Goal: Transaction & Acquisition: Purchase product/service

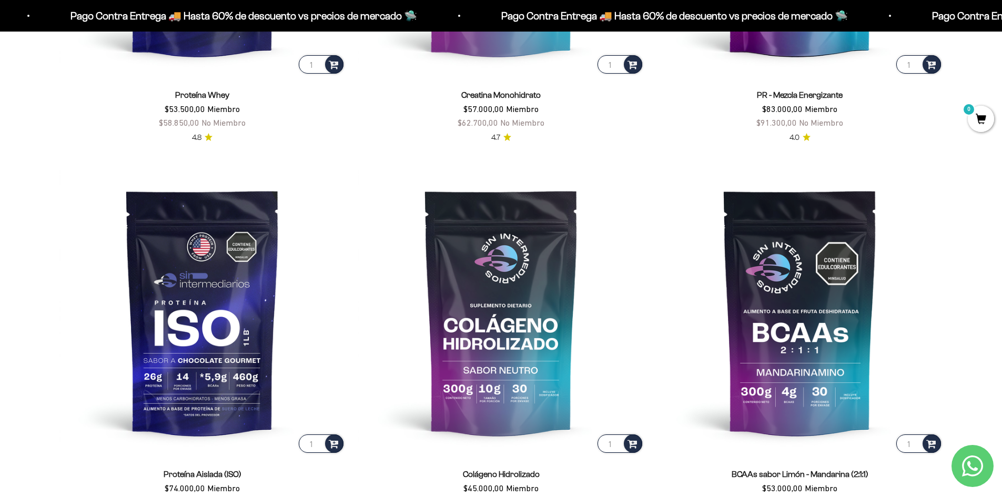
scroll to position [579, 0]
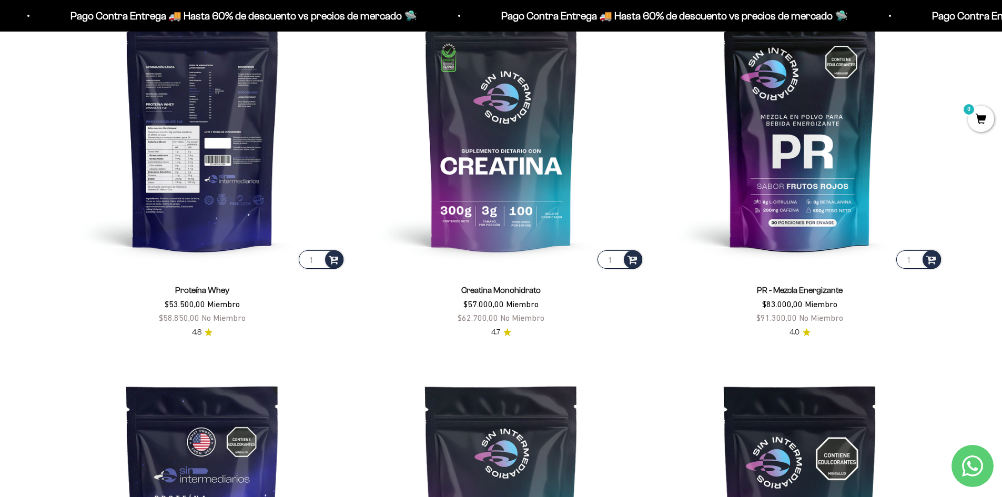
click at [220, 154] on img at bounding box center [202, 128] width 286 height 286
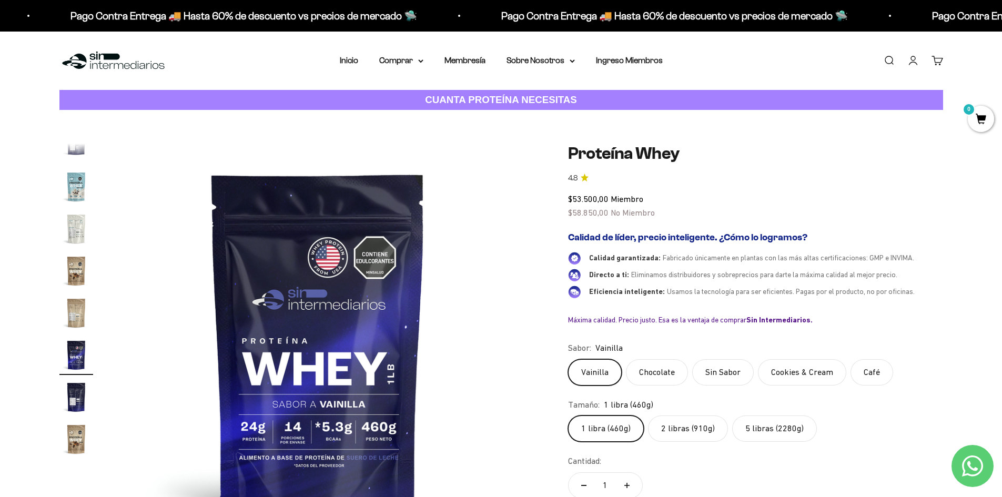
click at [73, 192] on img "Ir al artículo 14" at bounding box center [76, 187] width 34 height 34
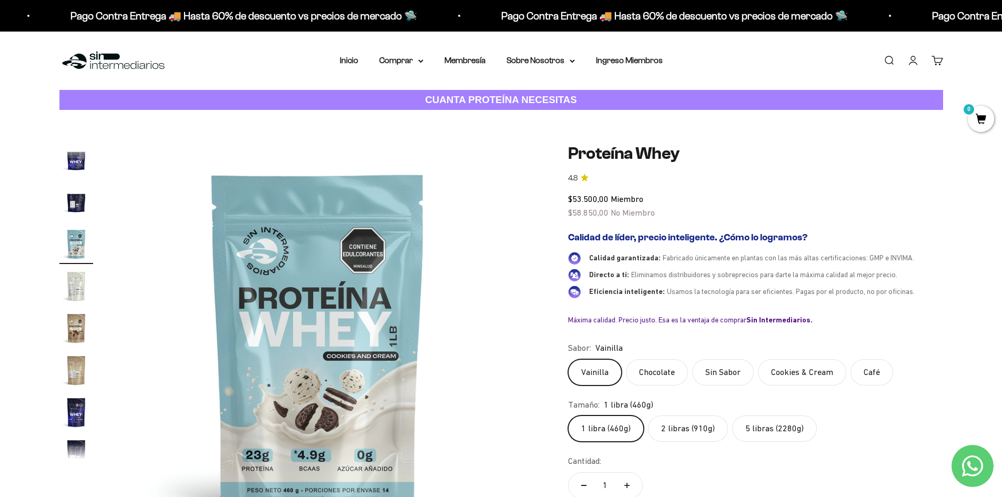
scroll to position [461, 0]
click at [78, 270] on img "Ir al artículo 15" at bounding box center [76, 274] width 34 height 34
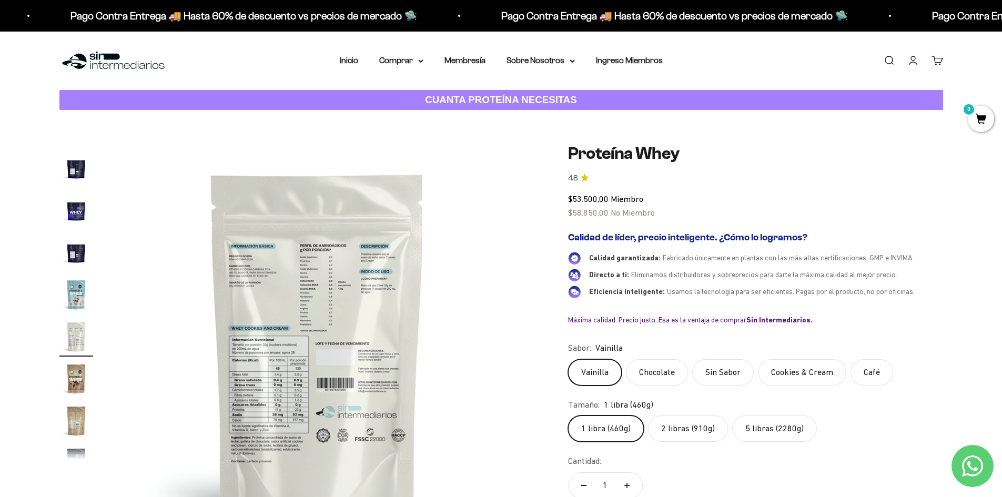
click at [270, 297] on img at bounding box center [317, 343] width 399 height 399
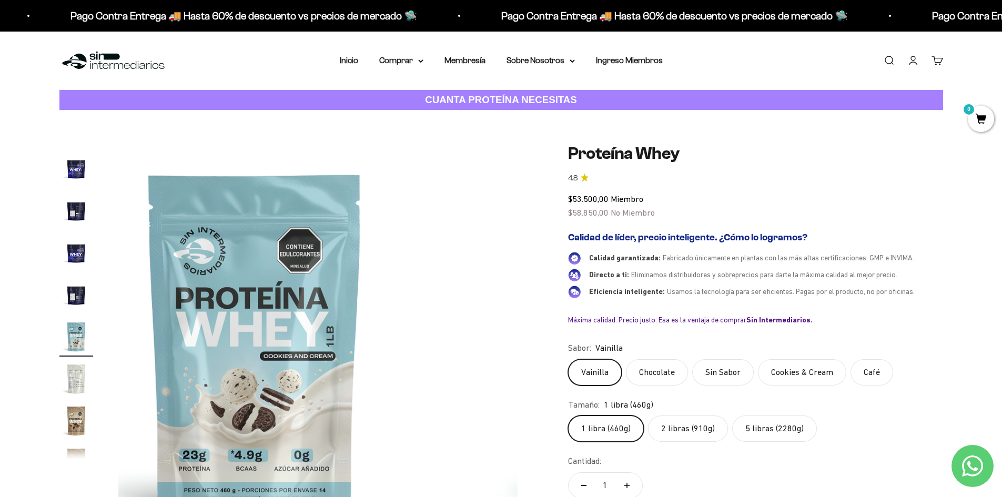
scroll to position [0, 5354]
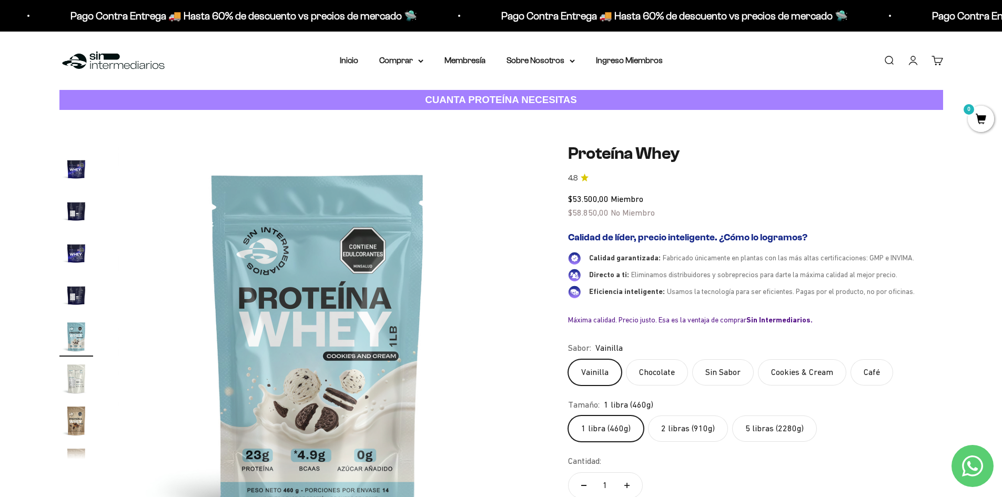
click at [69, 370] on img "Ir al artículo 15" at bounding box center [76, 379] width 34 height 34
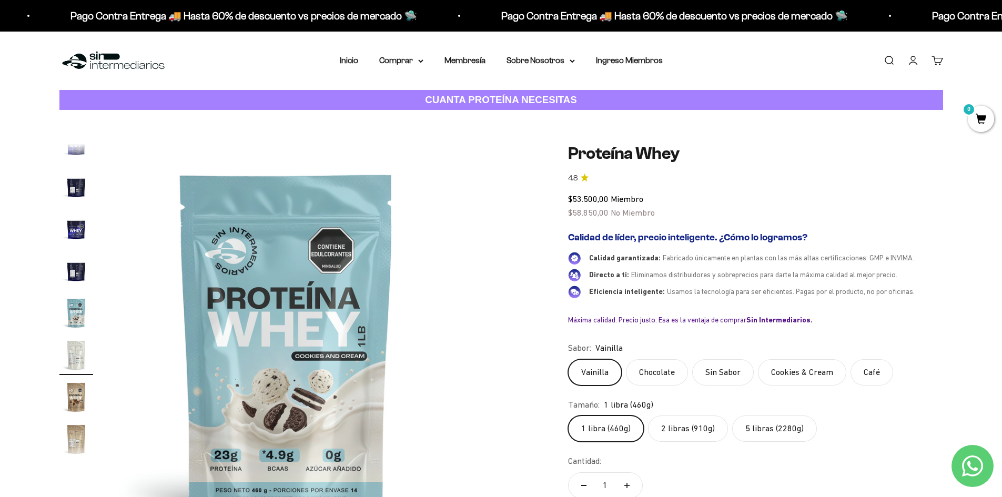
scroll to position [398, 0]
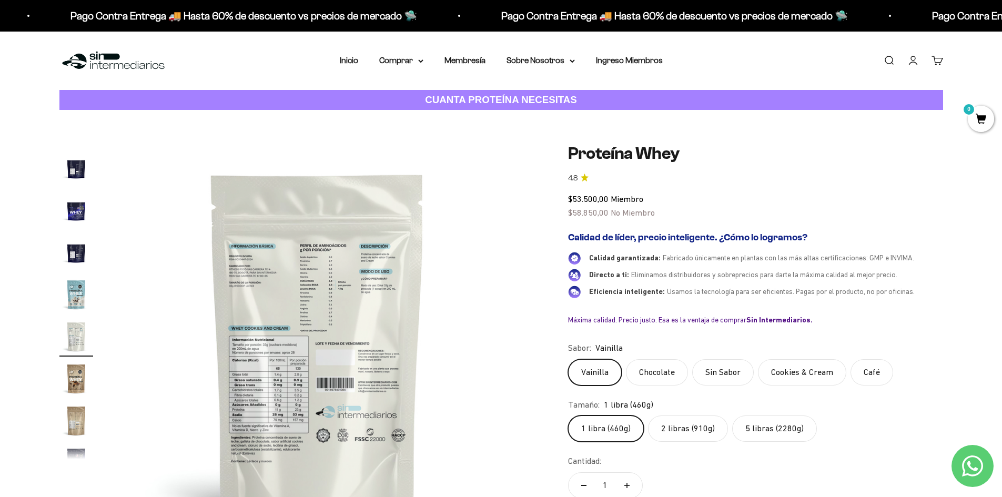
click at [333, 410] on img at bounding box center [317, 343] width 399 height 399
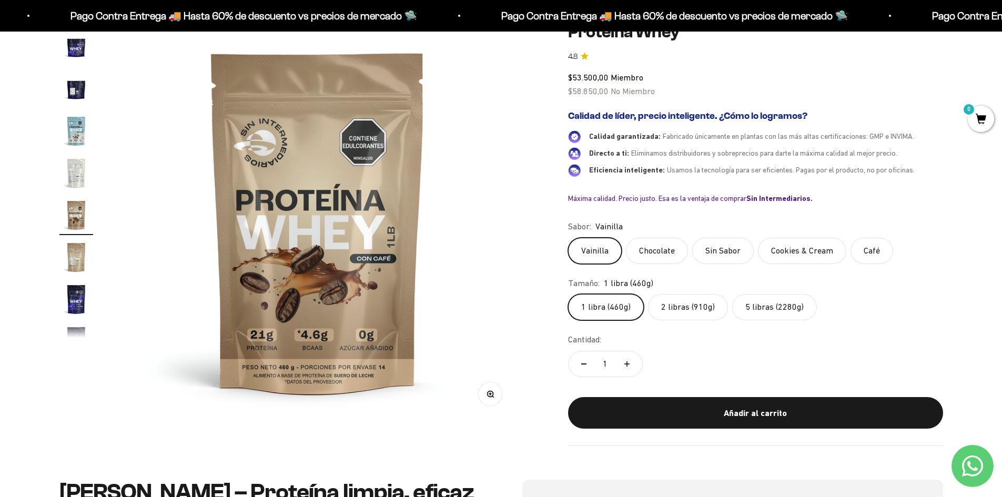
scroll to position [105, 0]
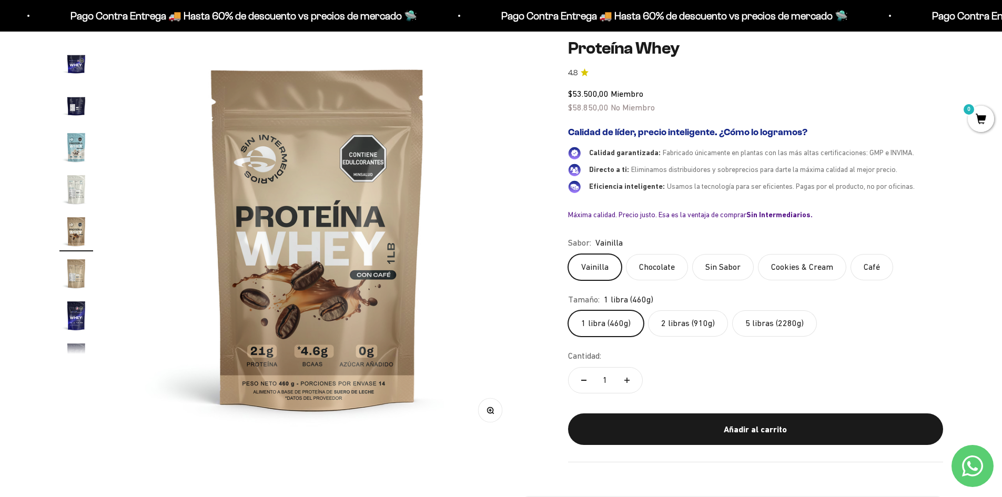
click at [700, 331] on label "2 libras (910g)" at bounding box center [688, 323] width 80 height 26
click at [568, 310] on input "2 libras (910g)" at bounding box center [567, 310] width 1 height 1
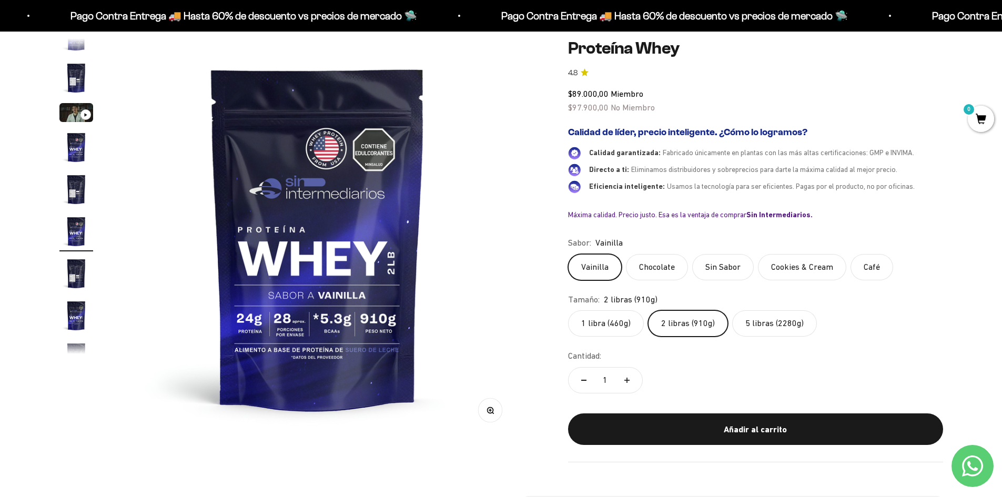
click at [759, 329] on label "5 libras (2280g)" at bounding box center [774, 323] width 85 height 26
click at [568, 310] on input "5 libras (2280g)" at bounding box center [567, 310] width 1 height 1
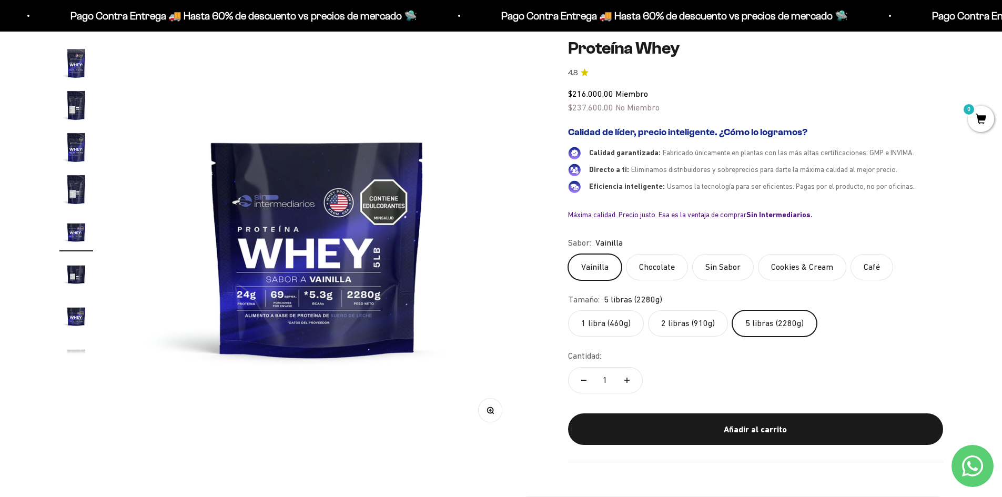
click at [705, 310] on fieldset "Tamaño: 5 libras (2280g) 1 libra (460g) 2 libras (910g) 5 libras (2280g)" at bounding box center [755, 315] width 375 height 44
click at [700, 321] on label "2 libras (910g)" at bounding box center [688, 323] width 80 height 26
click at [568, 310] on input "2 libras (910g)" at bounding box center [567, 310] width 1 height 1
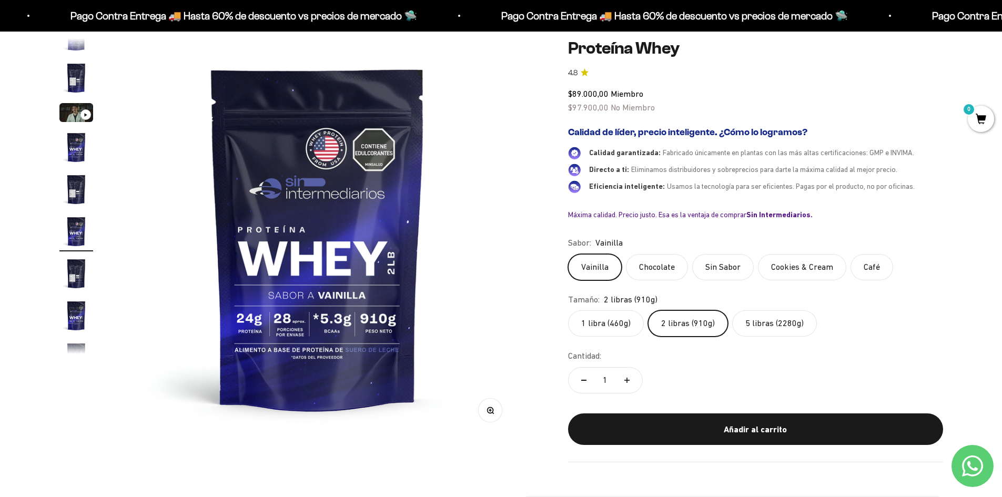
click at [805, 260] on label "Cookies & Cream" at bounding box center [802, 267] width 88 height 26
click at [568, 254] on input "Cookies & Cream" at bounding box center [567, 253] width 1 height 1
click at [603, 263] on label "Vainilla" at bounding box center [595, 267] width 54 height 26
click at [568, 254] on input "Vainilla" at bounding box center [567, 253] width 1 height 1
click at [814, 278] on label "Cookies & Cream" at bounding box center [802, 267] width 88 height 26
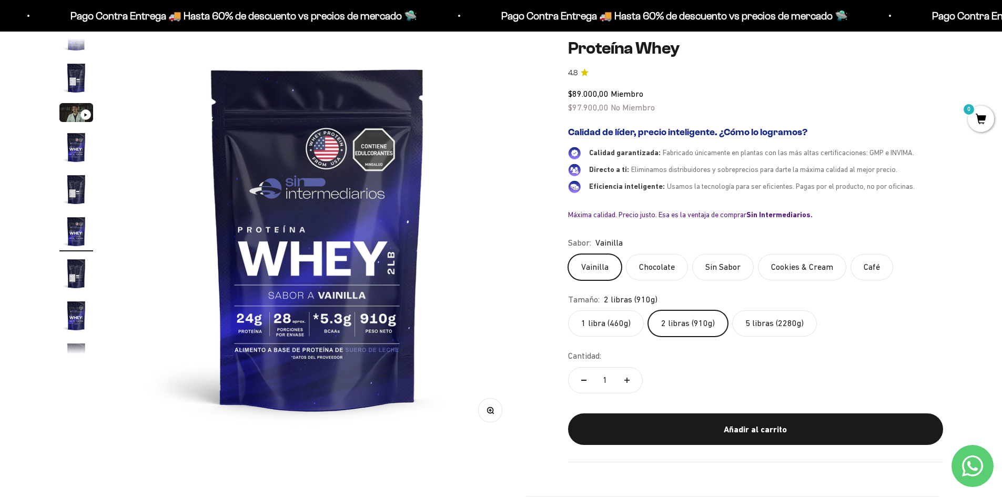
click at [568, 254] on input "Cookies & Cream" at bounding box center [567, 253] width 1 height 1
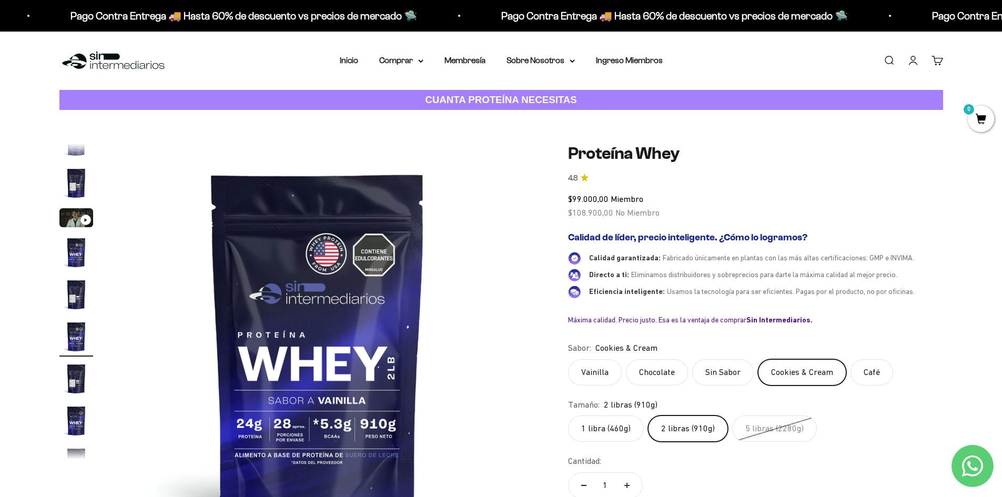
click at [83, 328] on img "Ir al artículo 6" at bounding box center [76, 337] width 34 height 34
click at [87, 371] on img "Ir al artículo 7" at bounding box center [76, 379] width 34 height 34
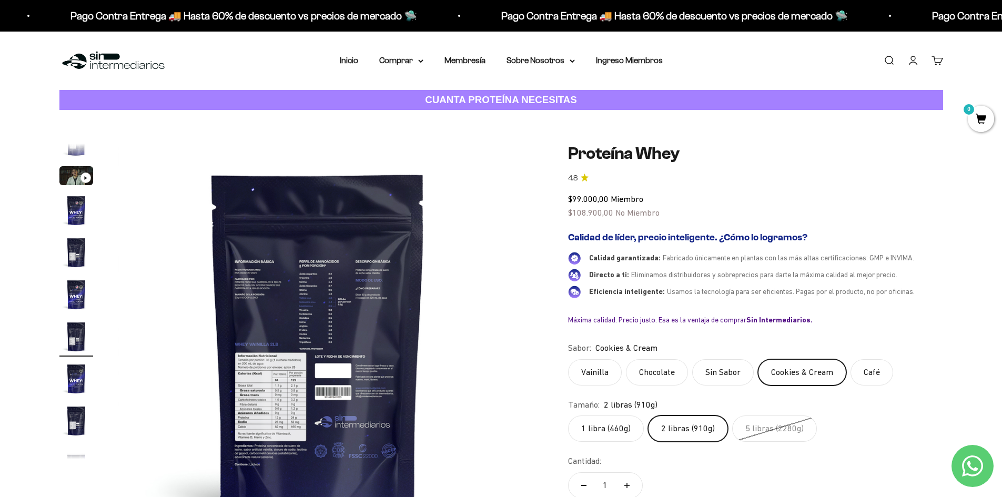
click at [287, 378] on img at bounding box center [317, 343] width 399 height 399
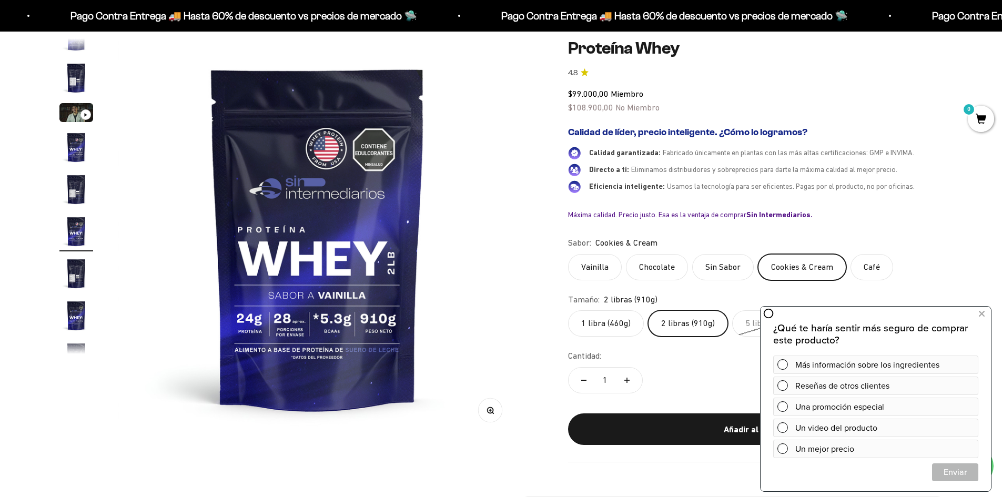
click at [85, 275] on img "Ir al artículo 7" at bounding box center [76, 274] width 34 height 34
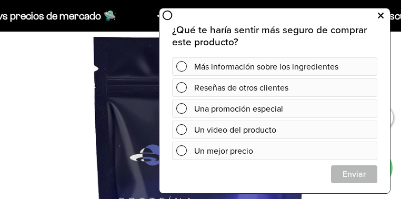
click at [382, 12] on icon at bounding box center [381, 16] width 6 height 14
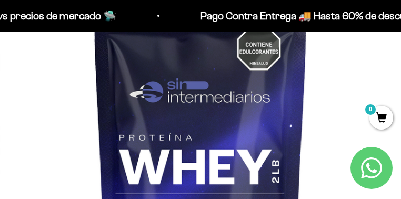
click at [291, 131] on img at bounding box center [200, 142] width 401 height 401
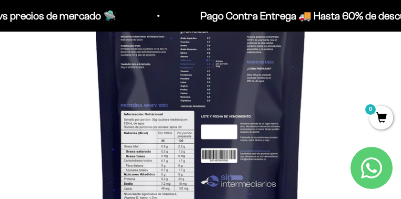
scroll to position [231, 0]
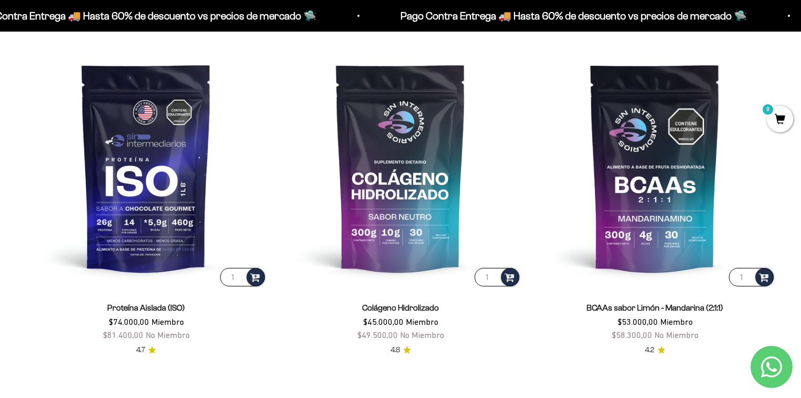
scroll to position [800, 0]
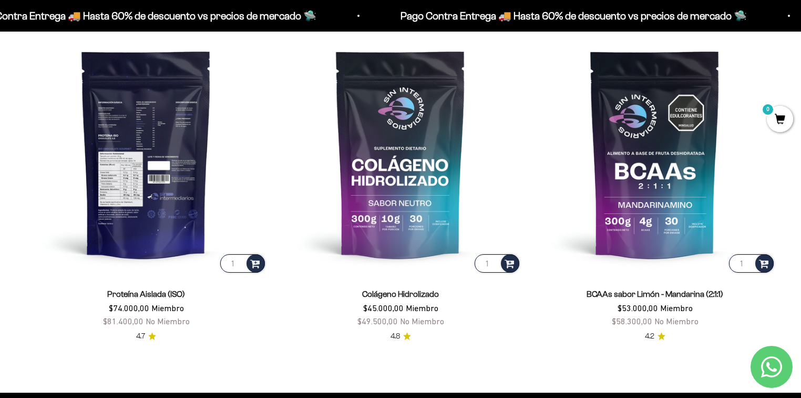
click at [159, 155] on img at bounding box center [146, 154] width 242 height 242
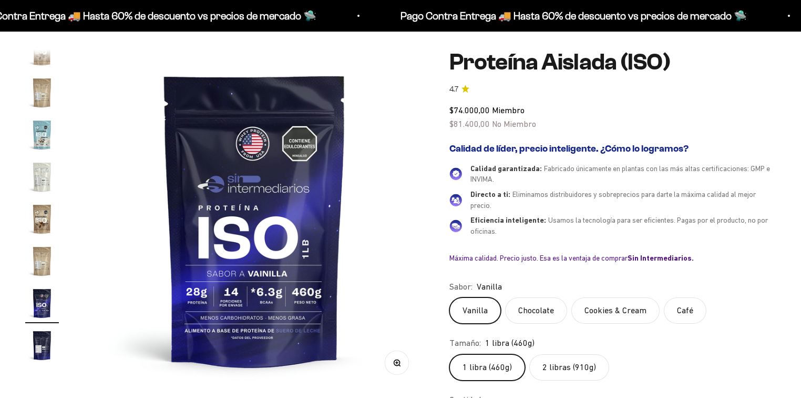
scroll to position [168, 0]
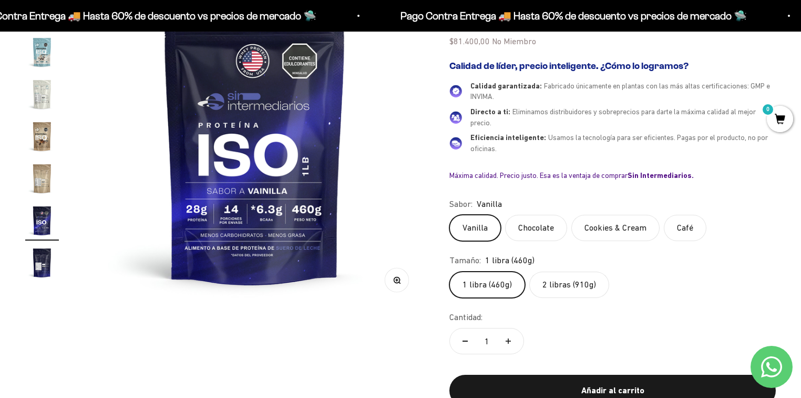
click at [570, 278] on label "2 libras (910g)" at bounding box center [570, 284] width 80 height 26
click at [450, 271] on input "2 libras (910g)" at bounding box center [449, 271] width 1 height 1
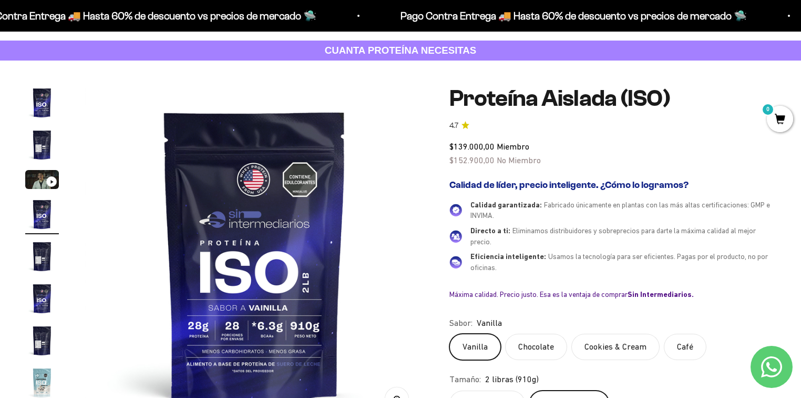
scroll to position [42, 0]
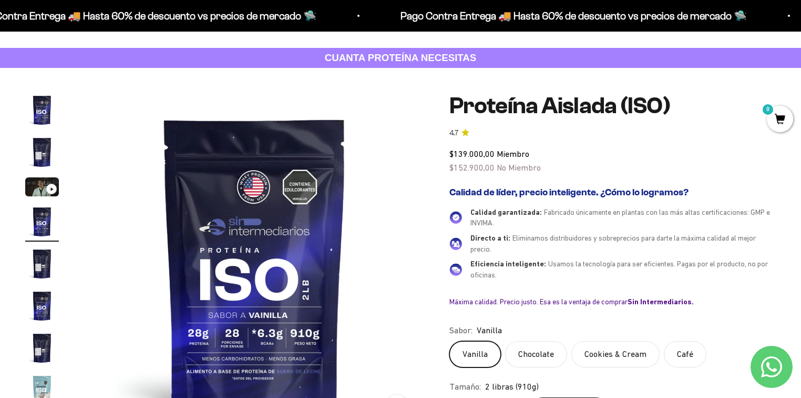
click at [39, 149] on img "Ir al artículo 2" at bounding box center [42, 152] width 34 height 34
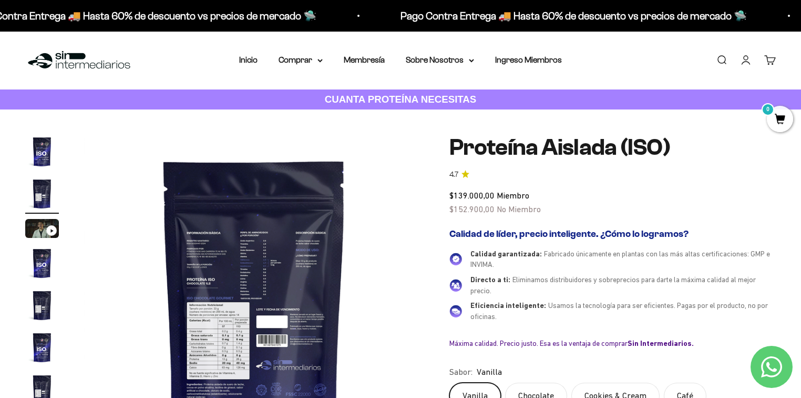
scroll to position [0, 0]
